Goal: Information Seeking & Learning: Learn about a topic

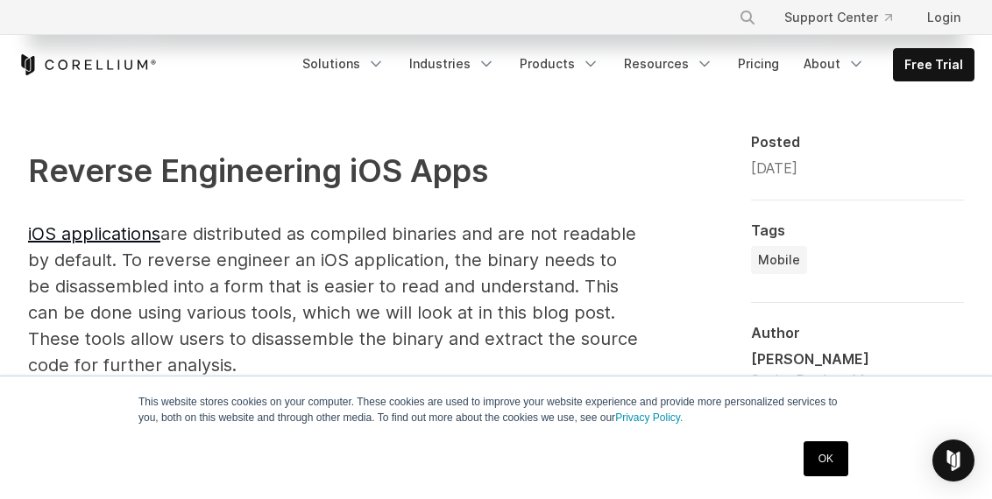
click at [428, 164] on span "Reverse Engineering iOS Apps" at bounding box center [258, 171] width 460 height 39
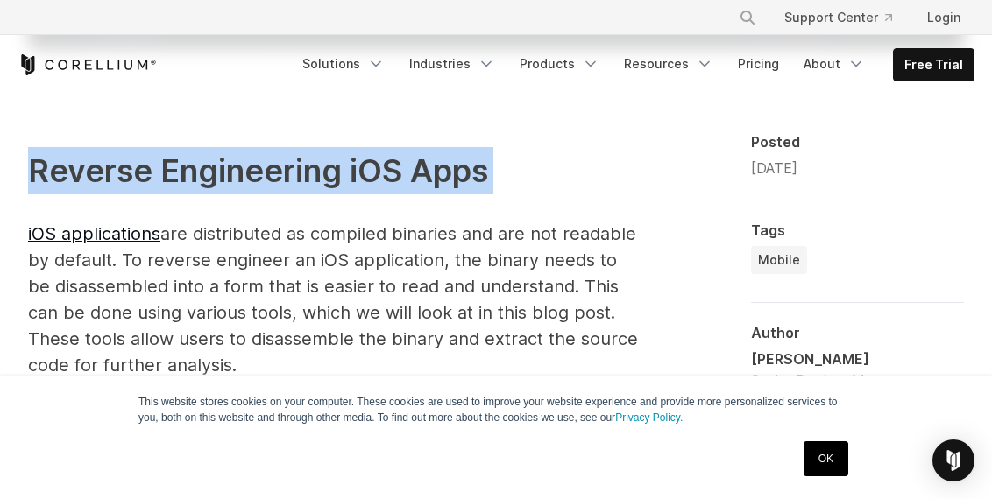
click at [428, 164] on span "Reverse Engineering iOS Apps" at bounding box center [258, 171] width 460 height 39
click at [462, 165] on span "Reverse Engineering iOS Apps" at bounding box center [258, 171] width 460 height 39
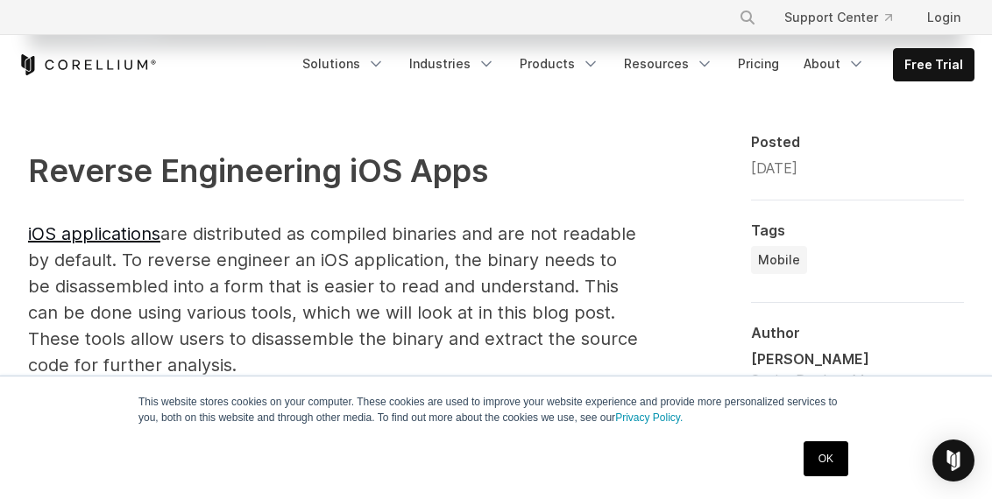
click at [462, 165] on span "Reverse Engineering iOS Apps" at bounding box center [258, 171] width 460 height 39
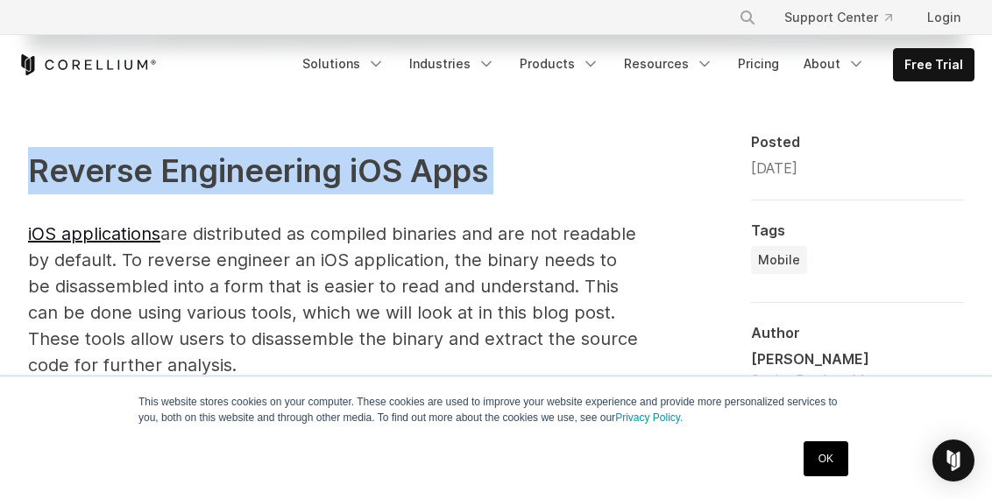
click at [478, 168] on span "Reverse Engineering iOS Apps" at bounding box center [258, 171] width 460 height 39
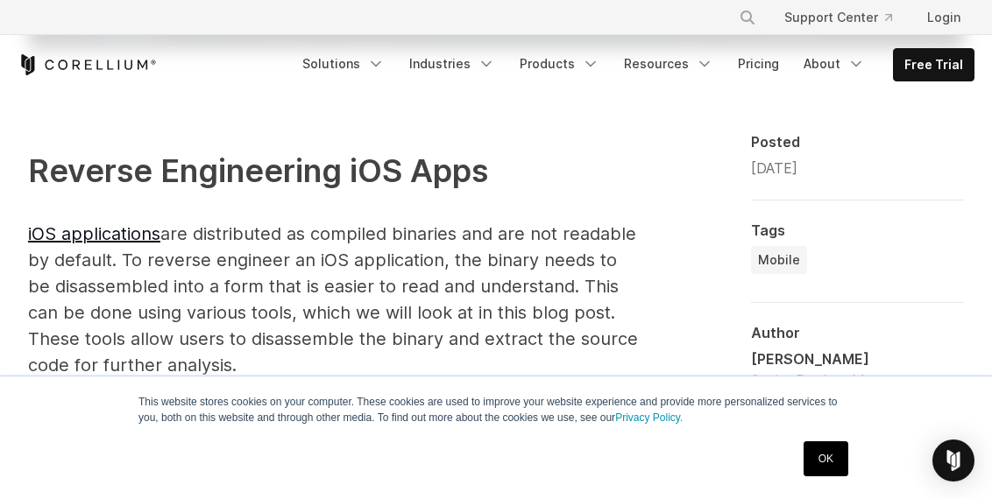
click at [478, 168] on span "Reverse Engineering iOS Apps" at bounding box center [258, 171] width 460 height 39
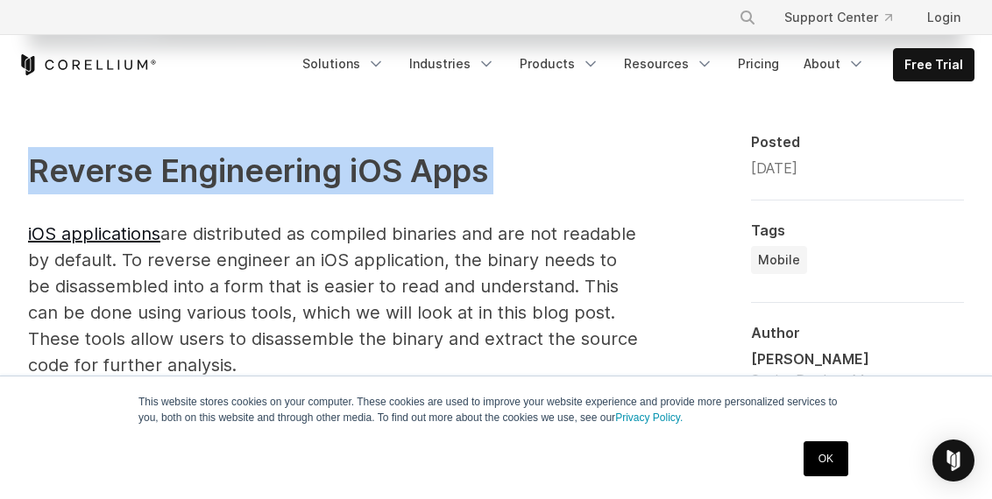
click at [478, 168] on span "Reverse Engineering iOS Apps" at bounding box center [258, 171] width 460 height 39
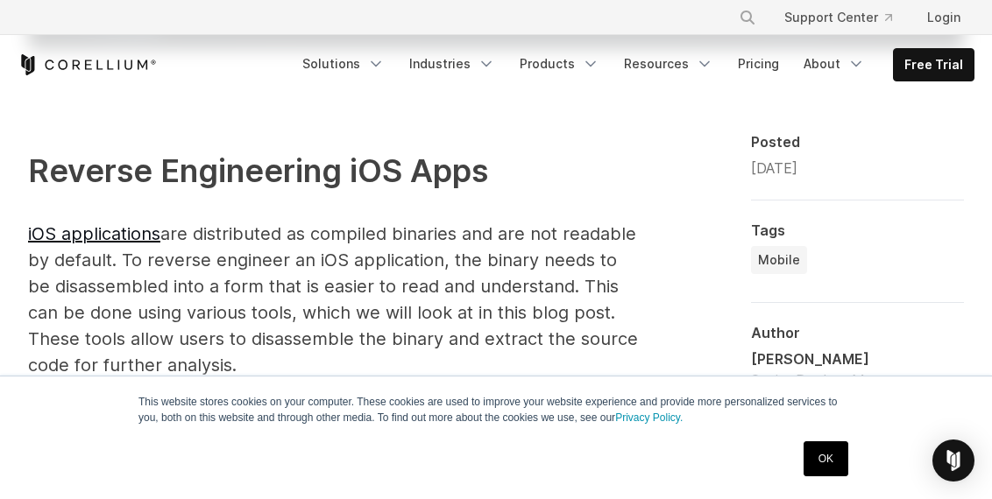
click at [478, 168] on span "Reverse Engineering iOS Apps" at bounding box center [258, 171] width 460 height 39
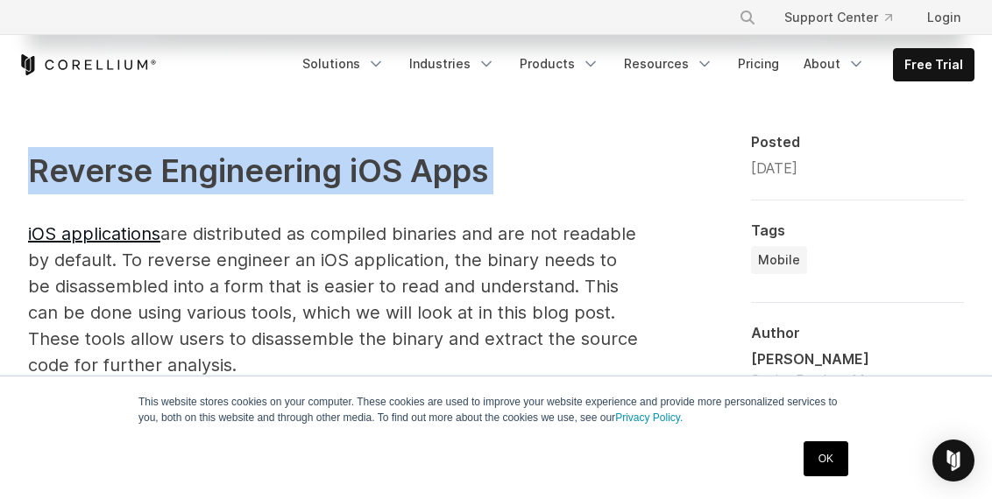
click at [478, 168] on span "Reverse Engineering iOS Apps" at bounding box center [258, 171] width 460 height 39
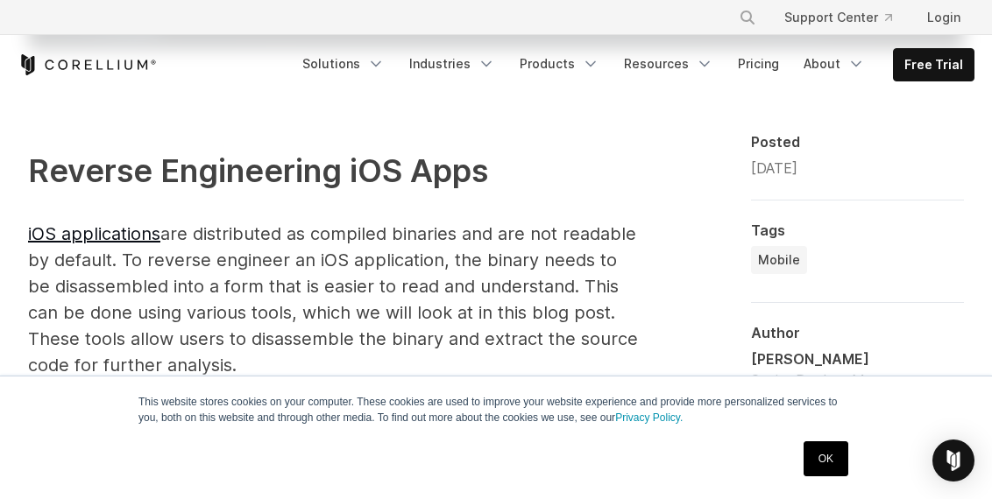
click at [478, 168] on span "Reverse Engineering iOS Apps" at bounding box center [258, 171] width 460 height 39
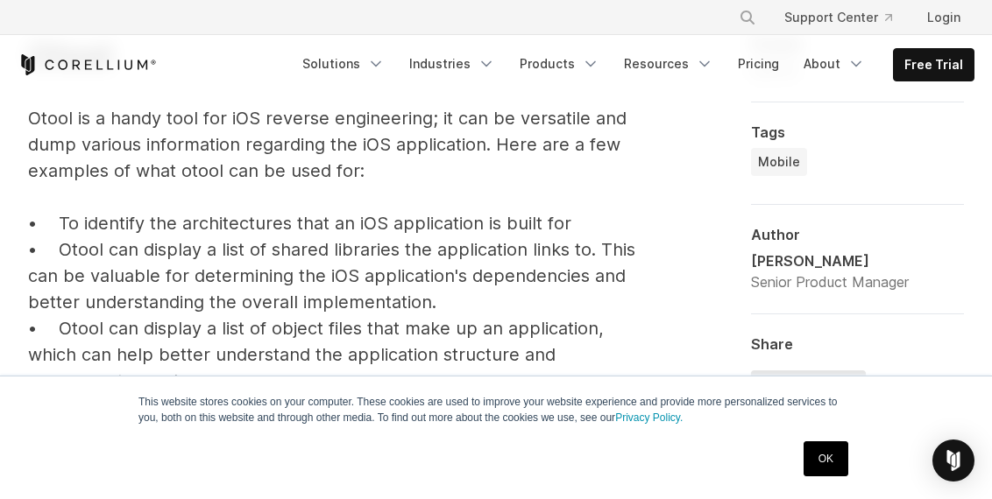
scroll to position [3893, 0]
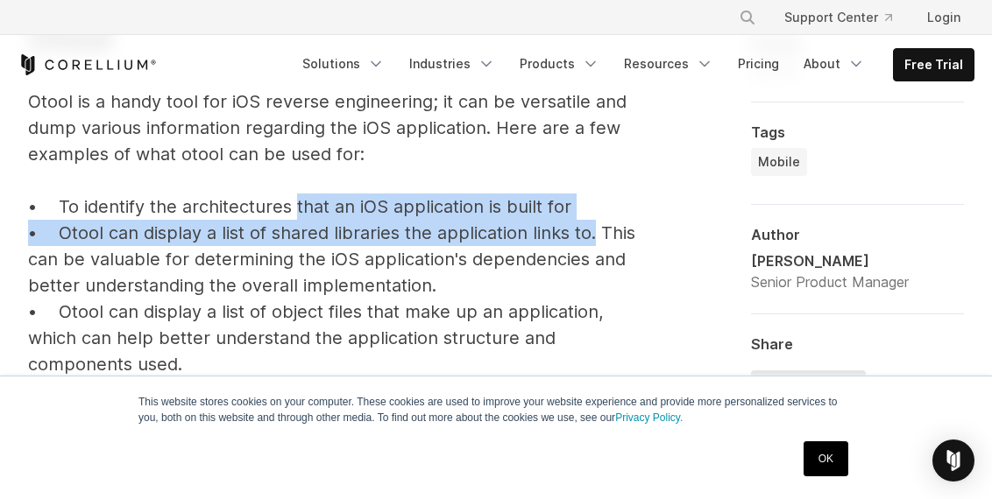
drag, startPoint x: 296, startPoint y: 206, endPoint x: 595, endPoint y: 234, distance: 300.1
click at [595, 234] on p "Now that we have a good understanding of the IOS file structure and how to acce…" at bounding box center [335, 223] width 614 height 626
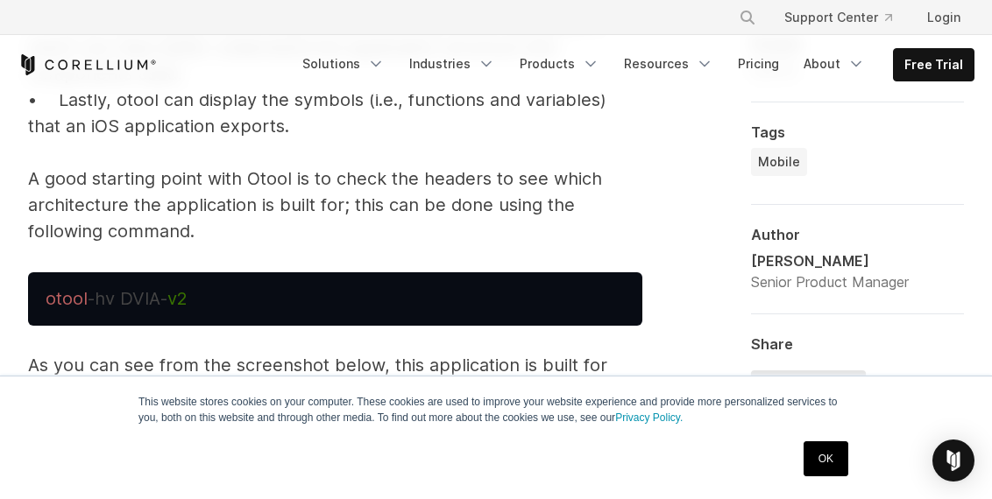
scroll to position [4188, 0]
